Goal: Communication & Community: Answer question/provide support

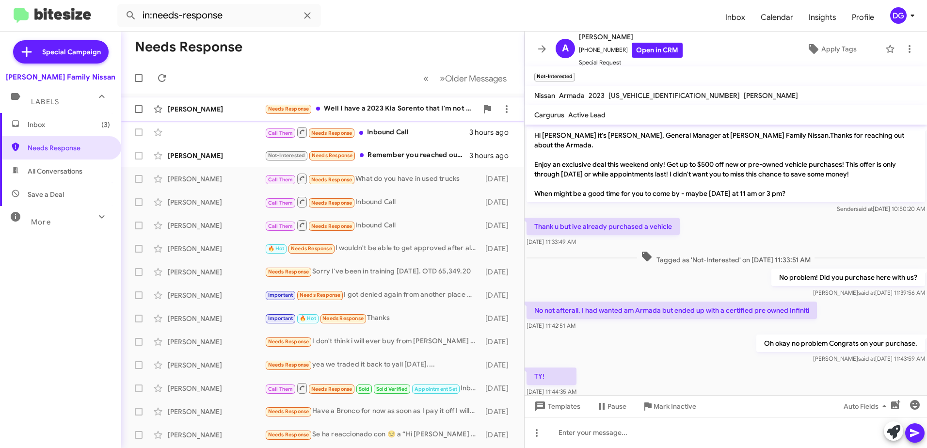
click at [192, 108] on div "[PERSON_NAME]" at bounding box center [216, 109] width 97 height 10
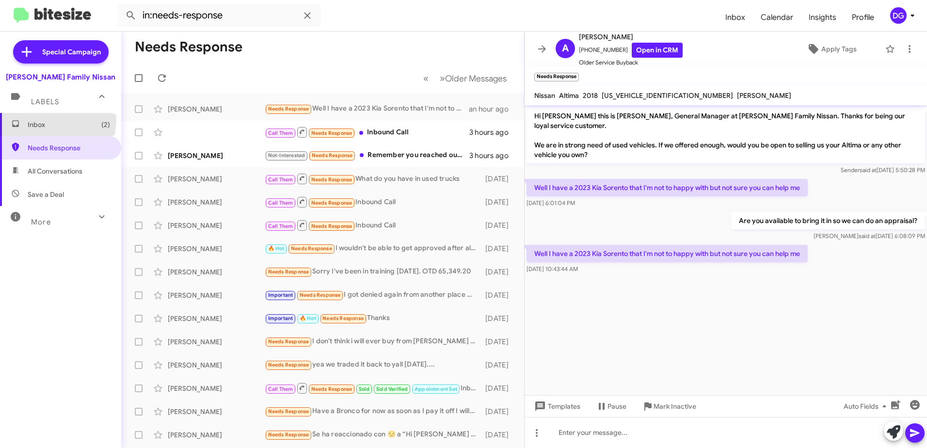
click at [49, 119] on span "Inbox (2)" at bounding box center [60, 124] width 121 height 23
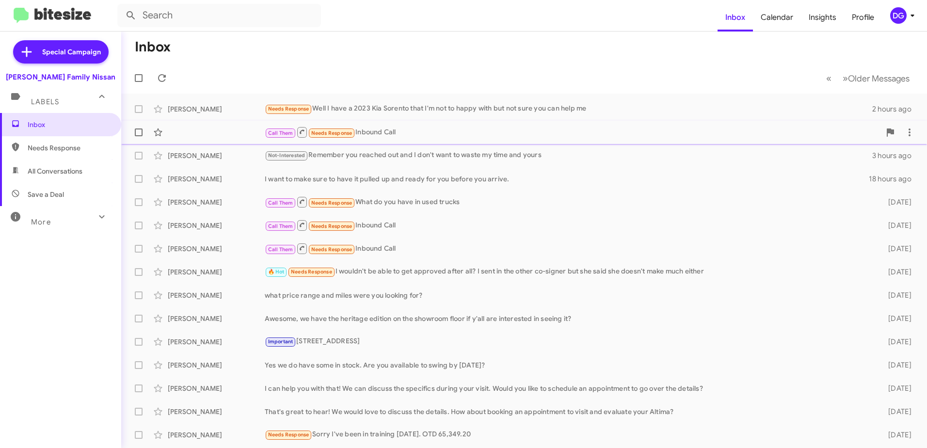
click at [405, 132] on div "Call Them Needs Response Inbound Call" at bounding box center [573, 132] width 616 height 12
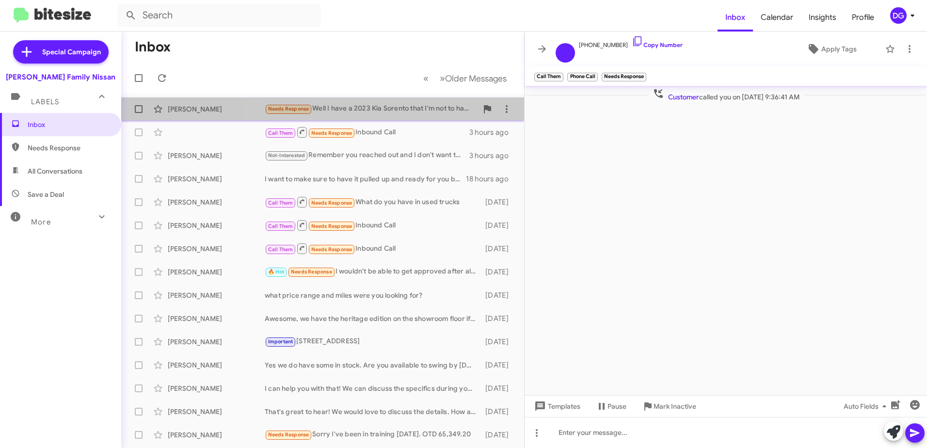
click at [388, 112] on div "Needs Response Well I have a 2023 Kia Sorento that I'm not to happy with but no…" at bounding box center [371, 108] width 213 height 11
